Goal: Task Accomplishment & Management: Use online tool/utility

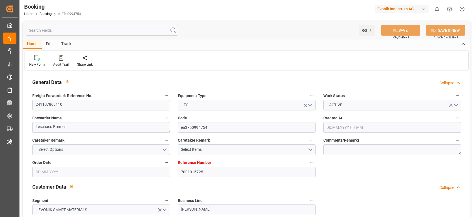
type input "7001015725"
type input "9839131"
type input "9649598"
type input "CMACGM"
type input "CMA CGM Group"
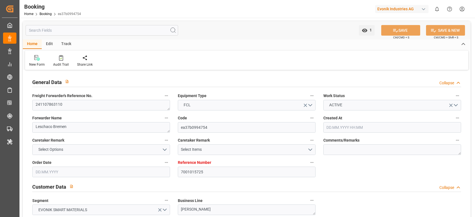
type input "NLRTM"
type input "IDBDJ"
type input "MYPKG"
type input "IDJKT"
type input "SGSIN"
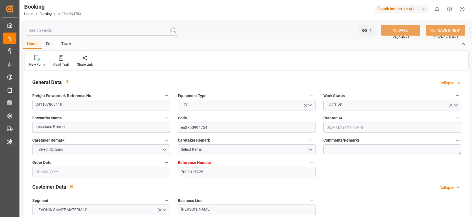
type input "49"
type input "0"
type input "-112"
type input "NLRTM"
type input "9871476"
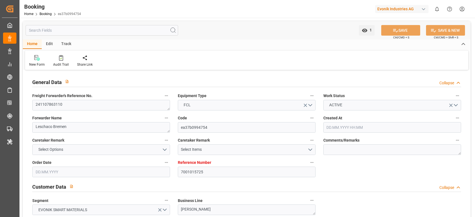
type input "9351141"
type input "9795646"
type input "GRPIR"
type input "[DATE] 07:49"
type input "[DATE]"
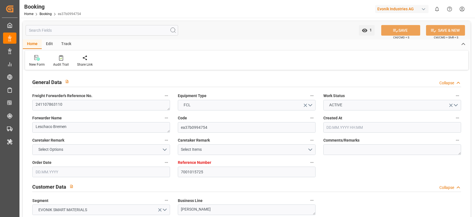
type input "[DATE]"
type input "[DATE] 00:00"
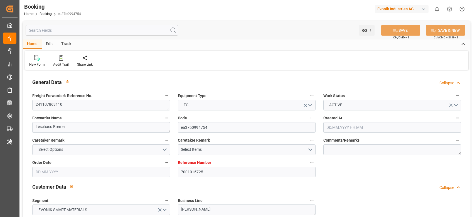
type input "[DATE] 20:08"
type input "[DATE] 00:00"
type input "[DATE]"
type input "[DATE] 21:08"
type input "[DATE] 17:08"
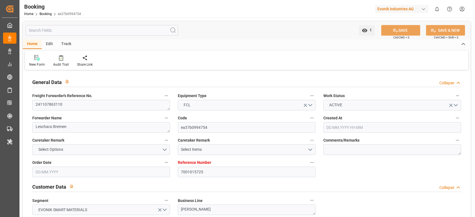
type input "[DATE] 00:00"
type input "[DATE]"
type input "[DATE] 00:00"
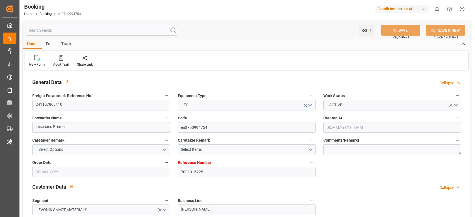
type input "[DATE] 09:55"
type input "[DATE] 00:00"
type input "[DATE] 05:42"
type input "[DATE] 00:00"
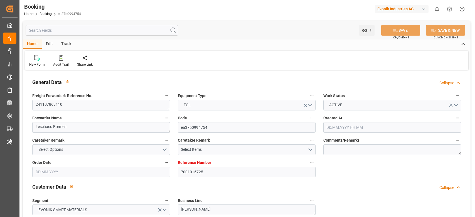
type input "[DATE] 00:00"
type input "[DATE] 07:00"
type input "[DATE] 00:00"
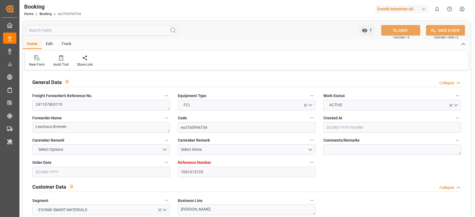
type input "[DATE] 00:00"
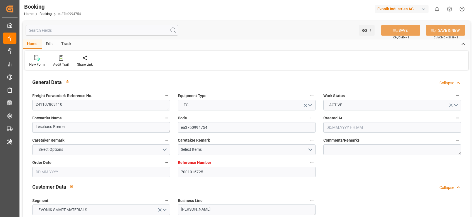
type input "[DATE] 00:00"
type input "[DATE]"
type input "[DATE] 14:07"
type input "[DATE]"
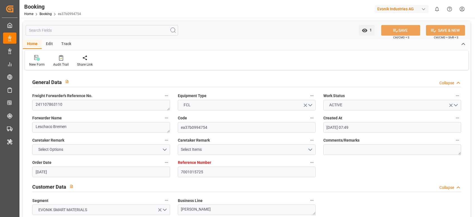
type input "[DATE]"
type input "[DATE] 22:44"
type input "[DATE] 09:12"
type input "[DATE] 05:46"
type input "[DATE] 06:37"
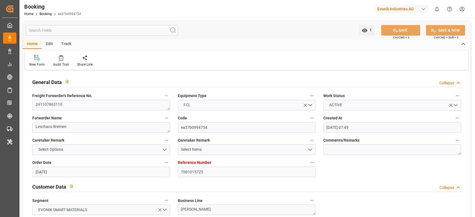
type input "[DATE] 08:56"
type input "[DATE] 17:09"
type input "[DATE] 12:52"
type input "[DATE] 23:34"
type input "[DATE] 12:01"
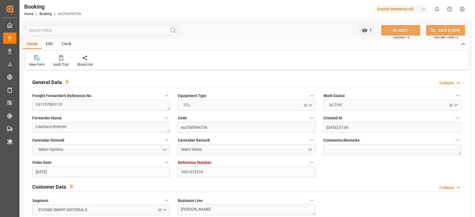
type input "[DATE] 17:10"
type input "[DATE] 07:30"
type input "[DATE] 04:17"
click at [403, 6] on div "Evonik Industries AG" at bounding box center [401, 9] width 53 height 8
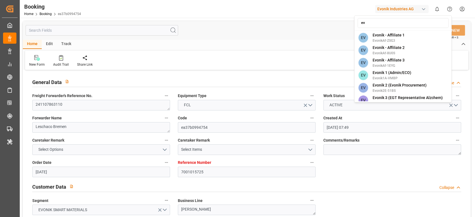
click at [397, 6] on html "Created by potrace 1.15, written by [PERSON_NAME] [DATE]-[DATE] Created by potr…" at bounding box center [237, 108] width 475 height 217
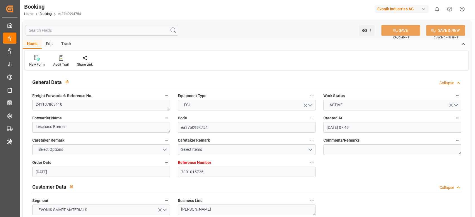
click at [397, 6] on div "Evonik Industries AG" at bounding box center [401, 9] width 53 height 8
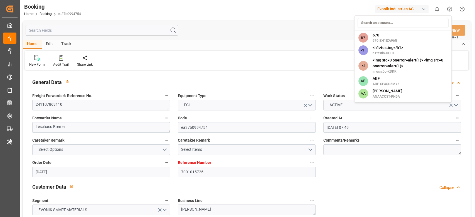
click at [396, 7] on html "Created by potrace 1.15, written by [PERSON_NAME] [DATE]-[DATE] Created by potr…" at bounding box center [237, 108] width 475 height 217
click at [385, 23] on div "1 Watch Option SAVE Ctrl/CMD + S SAVE & NEW Ctrl/CMD + Shift + S" at bounding box center [246, 30] width 447 height 18
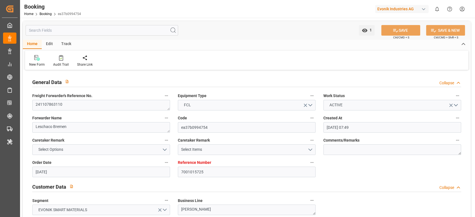
click at [396, 12] on div "Evonik Industries AG" at bounding box center [401, 9] width 53 height 8
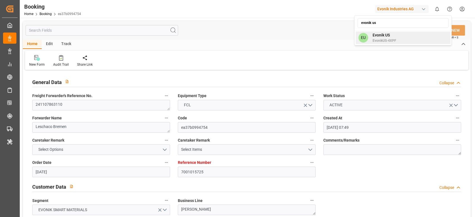
type input "evonik us"
click at [382, 34] on span "Evonik US" at bounding box center [384, 35] width 24 height 6
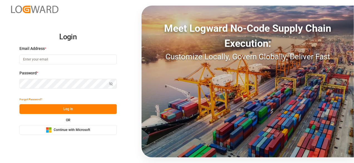
click at [71, 60] on input at bounding box center [67, 59] width 97 height 10
type input "sateesh.godewar@logward.com"
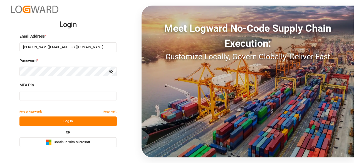
click at [61, 95] on input at bounding box center [67, 96] width 97 height 10
click at [80, 45] on input "sateesh.godewar@logward.com" at bounding box center [67, 47] width 97 height 10
click at [49, 96] on input at bounding box center [67, 96] width 97 height 10
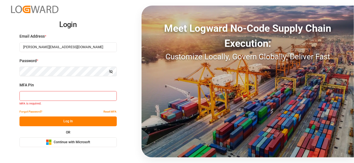
click at [49, 96] on input at bounding box center [67, 96] width 97 height 10
type input "865428"
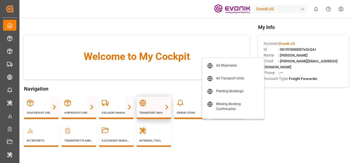
click at [161, 105] on div at bounding box center [153, 102] width 29 height 7
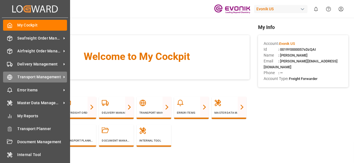
click at [48, 76] on span "Transport Management" at bounding box center [40, 77] width 44 height 6
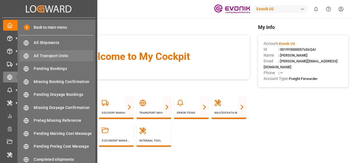
click at [59, 53] on div "All Transport Units All Transport Units" at bounding box center [56, 55] width 74 height 11
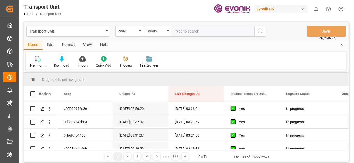
click at [68, 46] on div "Format" at bounding box center [68, 44] width 21 height 9
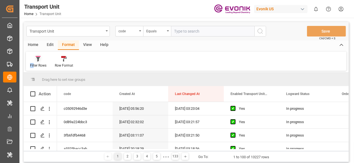
drag, startPoint x: 23, startPoint y: 66, endPoint x: 34, endPoint y: 63, distance: 11.6
click at [34, 63] on main "Transport Unit code Equals Save Ctrl/CMD + S Home Edit Format View Help Filter …" at bounding box center [185, 93] width 333 height 142
click at [34, 63] on div "Filter Rows" at bounding box center [38, 62] width 25 height 12
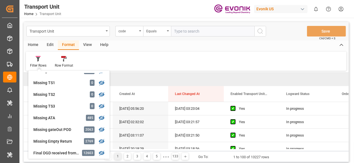
scroll to position [115, 0]
